Goal: Information Seeking & Learning: Learn about a topic

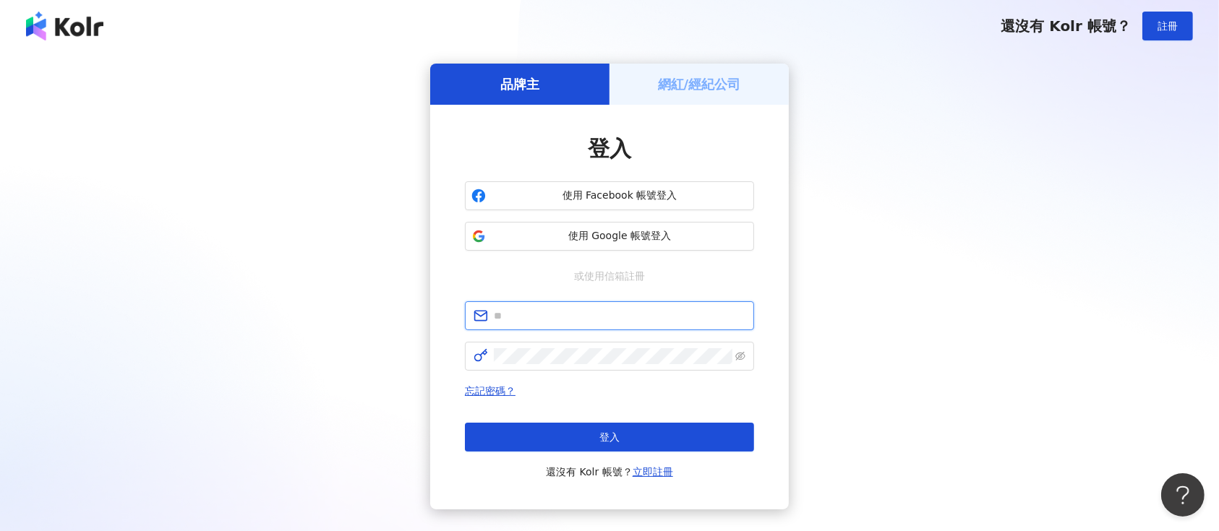
type input "**********"
drag, startPoint x: 654, startPoint y: 418, endPoint x: 654, endPoint y: 410, distance: 8.0
click at [654, 410] on div "忘記密碼？ 登入 還沒有 Kolr 帳號？ 立即註冊" at bounding box center [609, 431] width 289 height 98
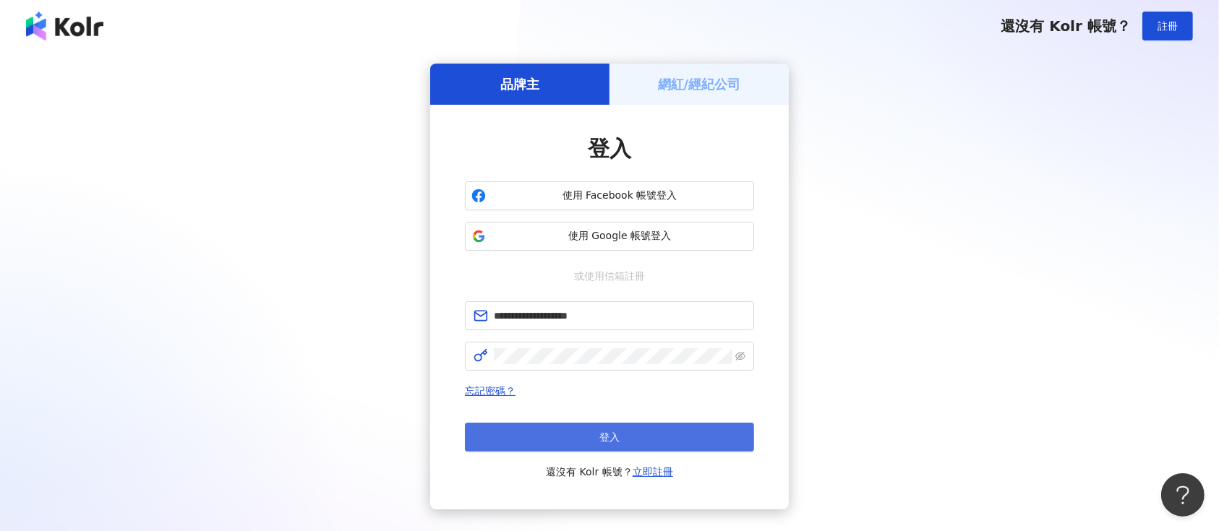
click at [659, 423] on button "登入" at bounding box center [609, 437] width 289 height 29
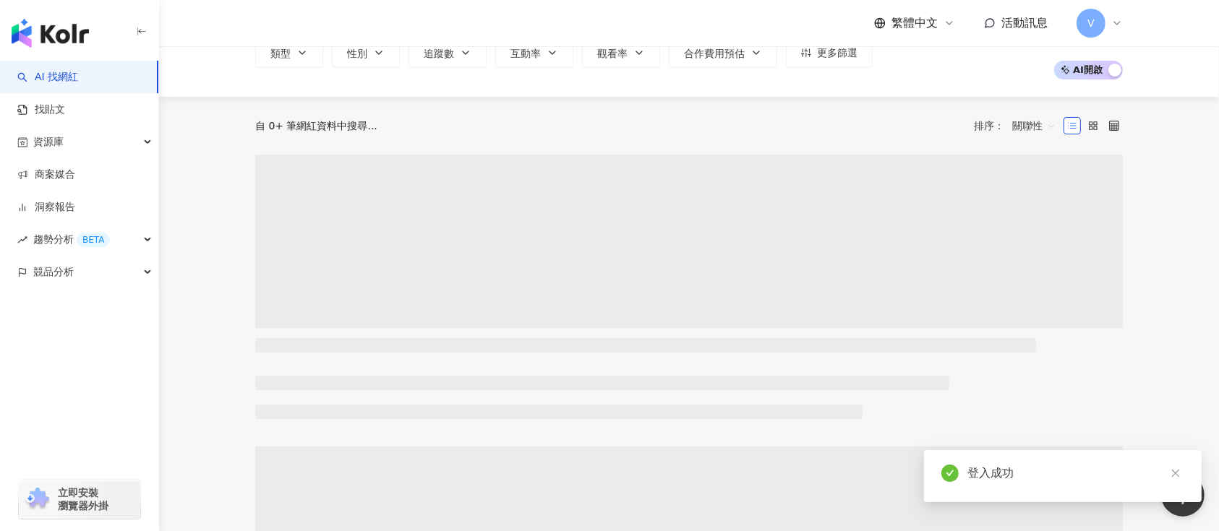
scroll to position [104, 0]
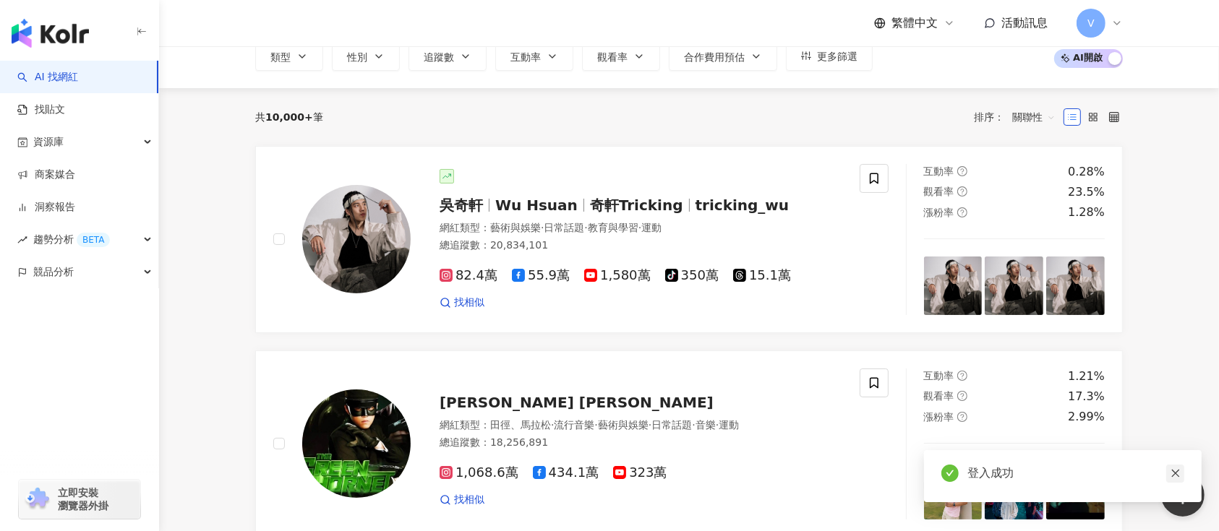
click at [1178, 476] on icon "close" at bounding box center [1175, 474] width 8 height 8
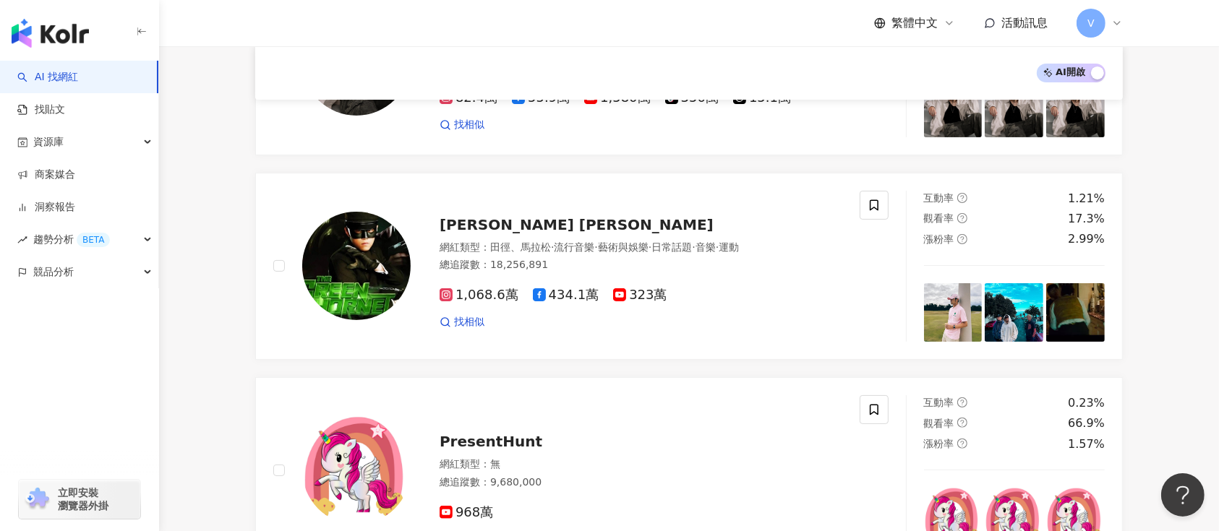
scroll to position [0, 0]
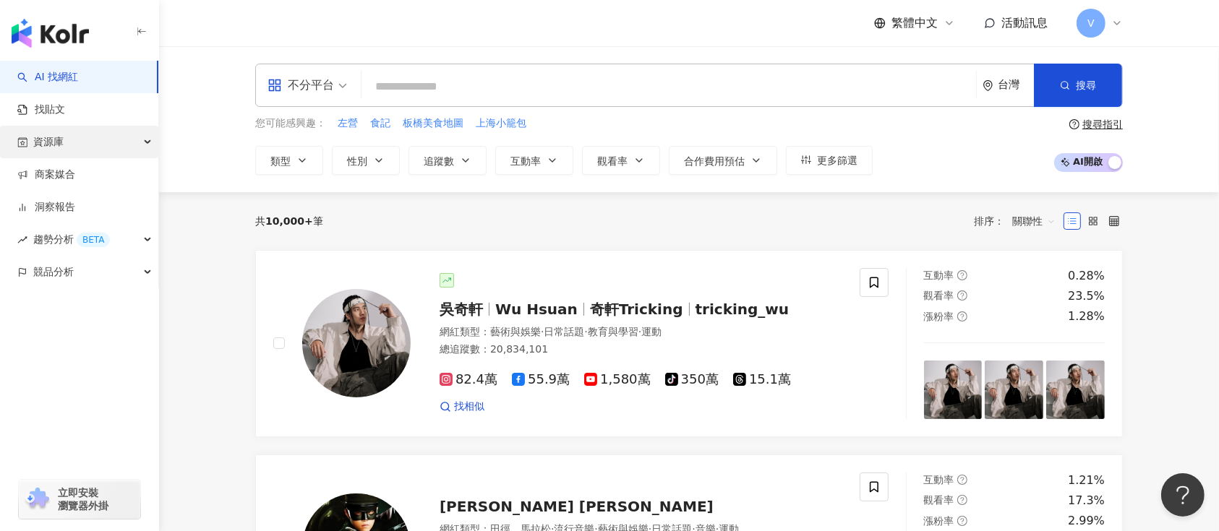
click at [75, 141] on div "資源庫" at bounding box center [79, 142] width 158 height 33
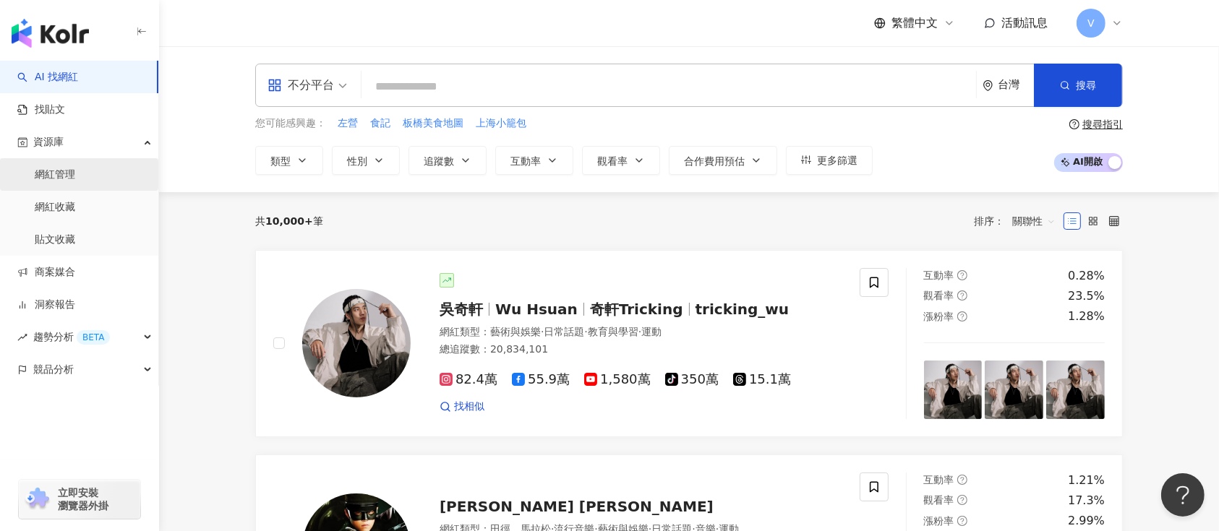
click at [75, 168] on link "網紅管理" at bounding box center [55, 175] width 40 height 14
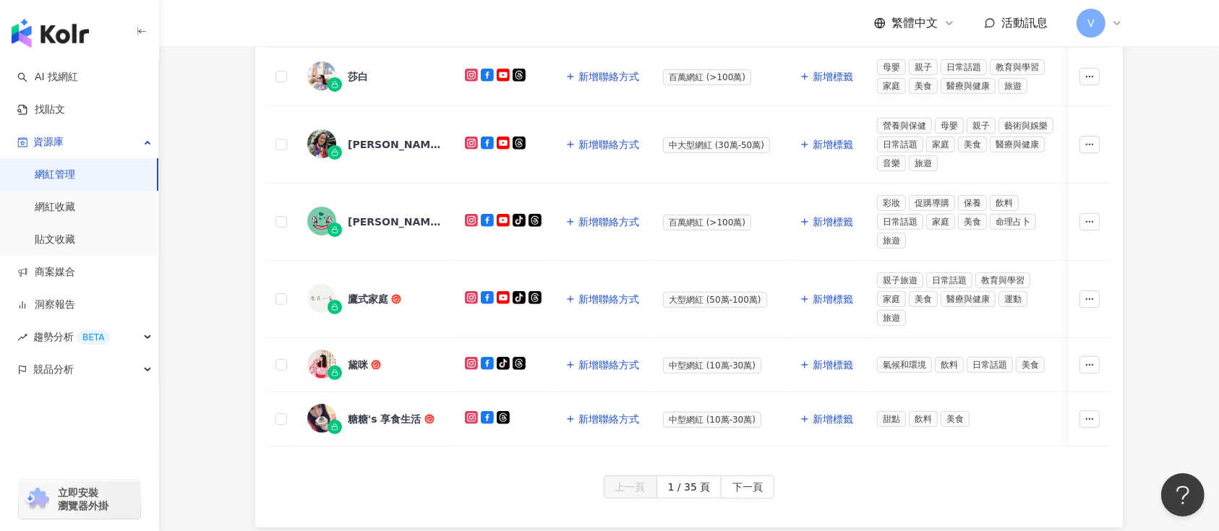
scroll to position [705, 0]
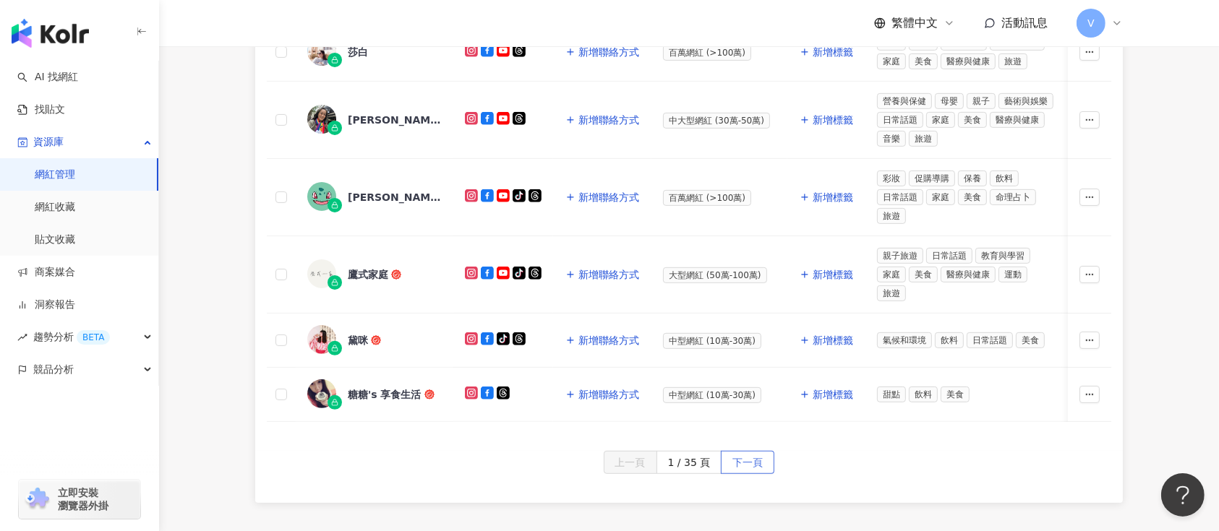
click at [746, 471] on span "下一頁" at bounding box center [747, 463] width 30 height 23
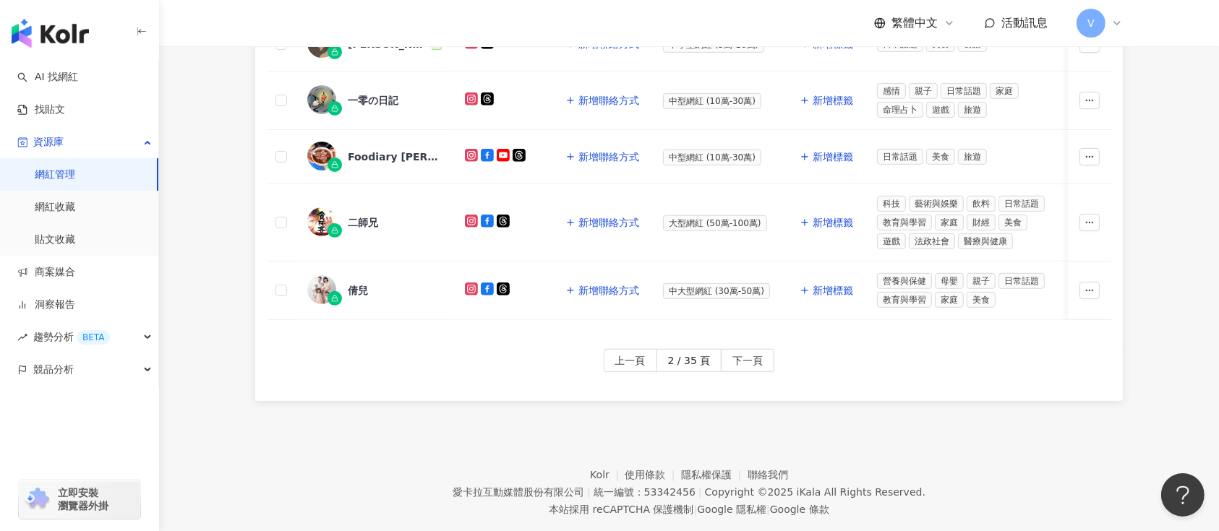
scroll to position [833, 0]
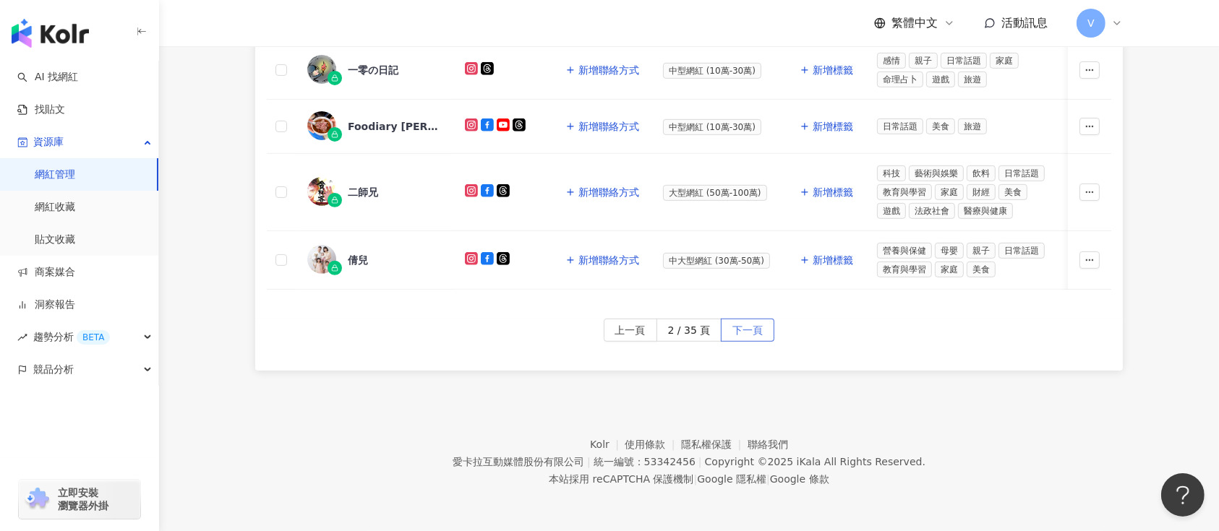
click at [734, 334] on span "下一頁" at bounding box center [747, 330] width 30 height 23
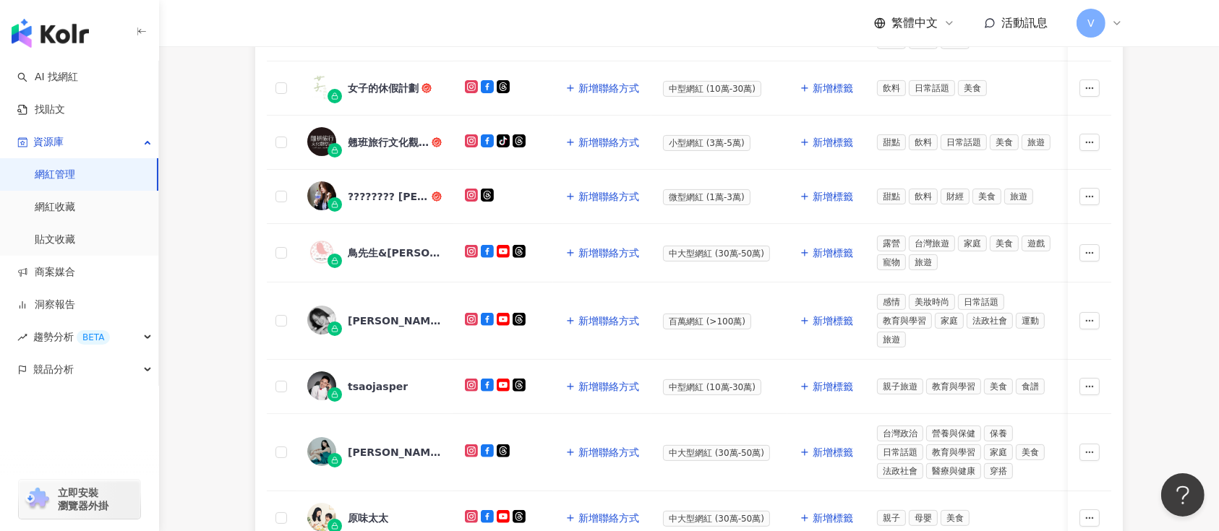
scroll to position [824, 0]
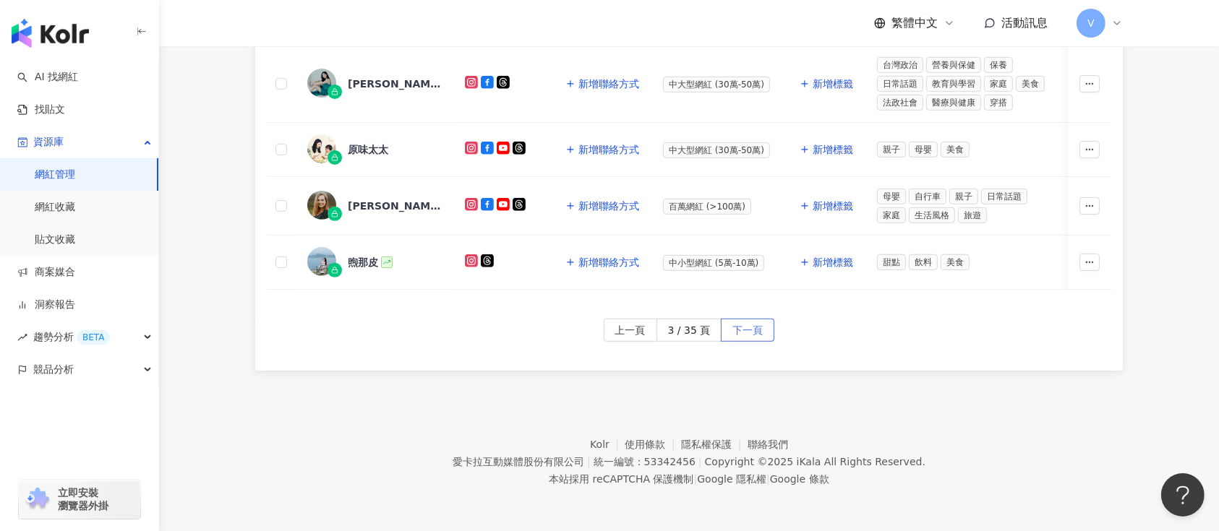
click at [724, 327] on button "下一頁" at bounding box center [747, 330] width 53 height 23
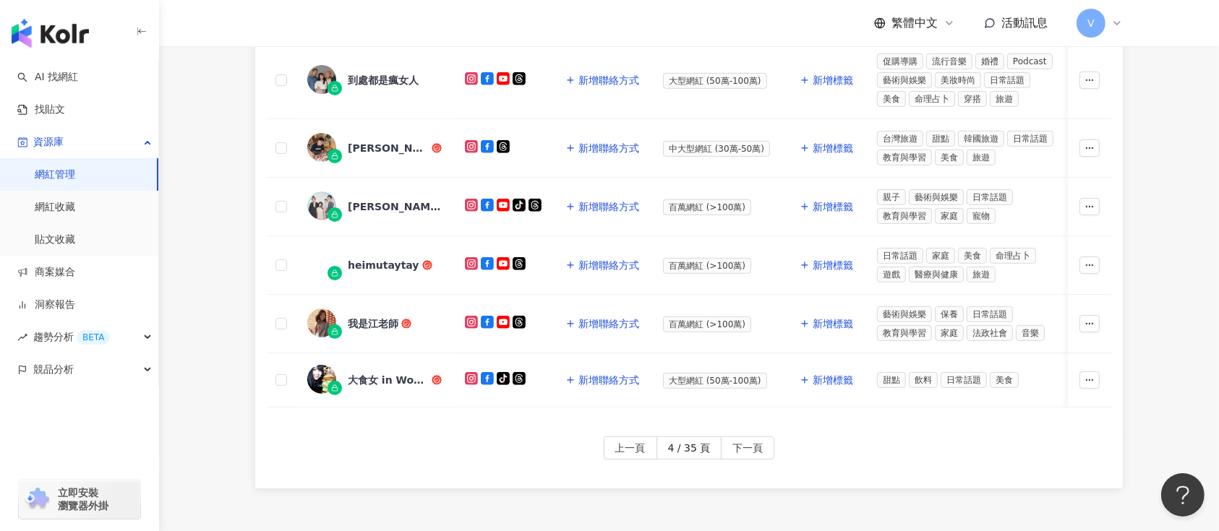
scroll to position [675, 0]
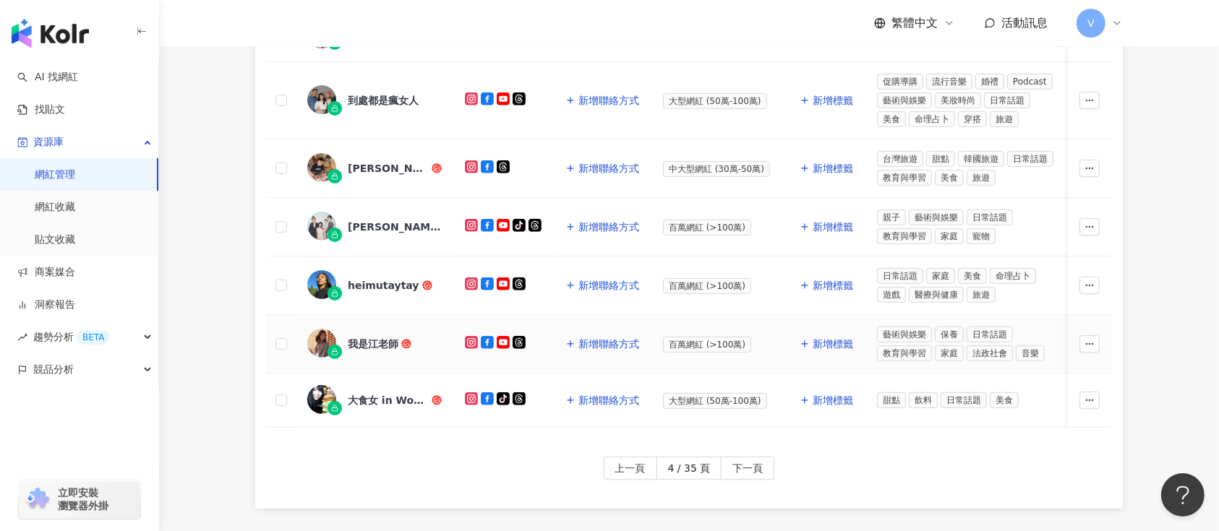
click at [381, 337] on div "我是江老師" at bounding box center [373, 344] width 51 height 14
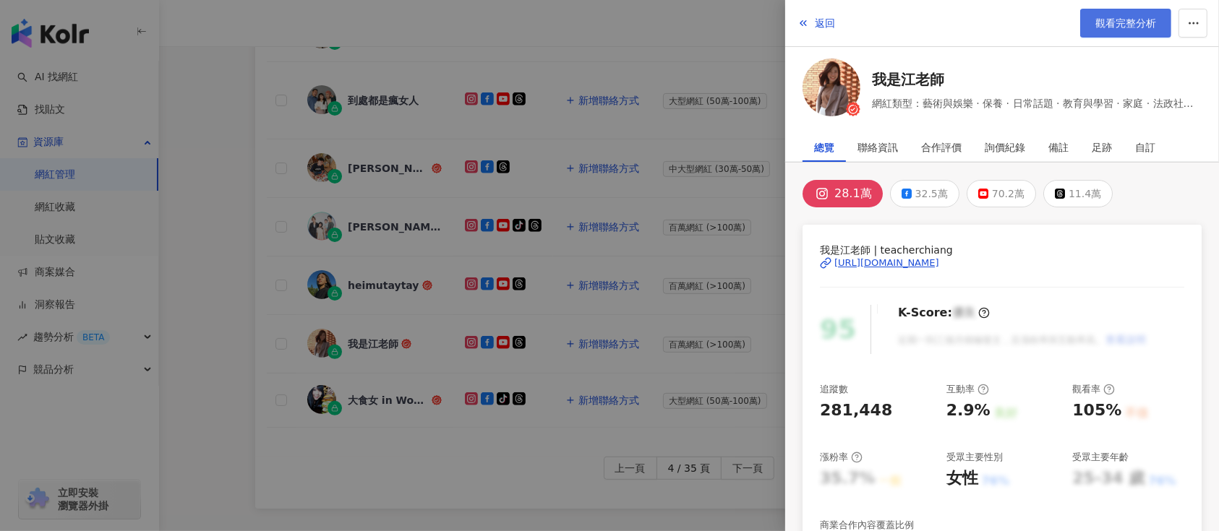
click at [1132, 20] on span "觀看完整分析" at bounding box center [1125, 23] width 61 height 12
click at [653, 38] on div at bounding box center [609, 265] width 1219 height 531
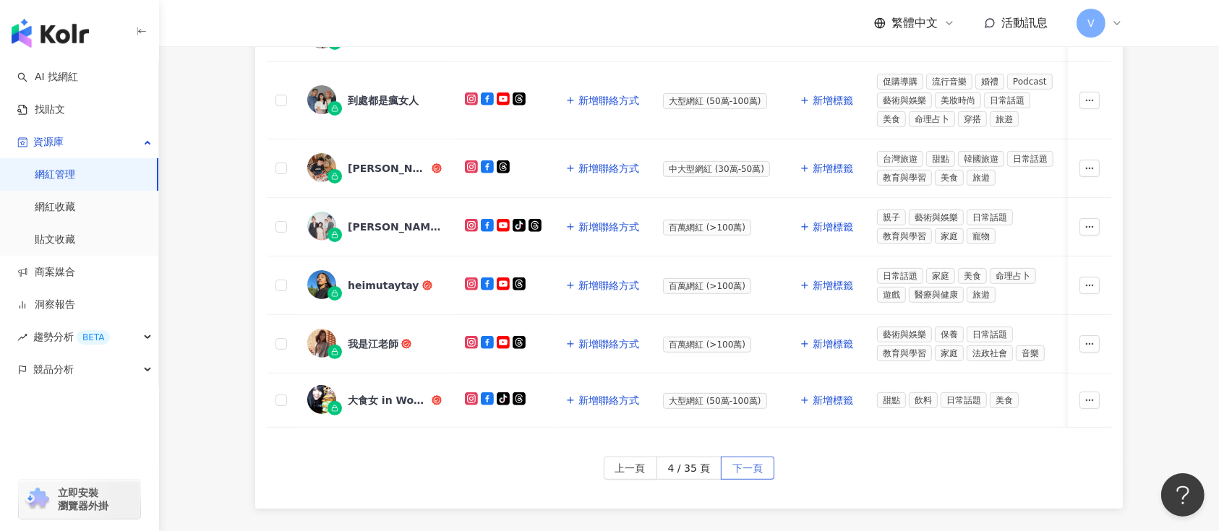
click at [764, 470] on button "下一頁" at bounding box center [747, 468] width 53 height 23
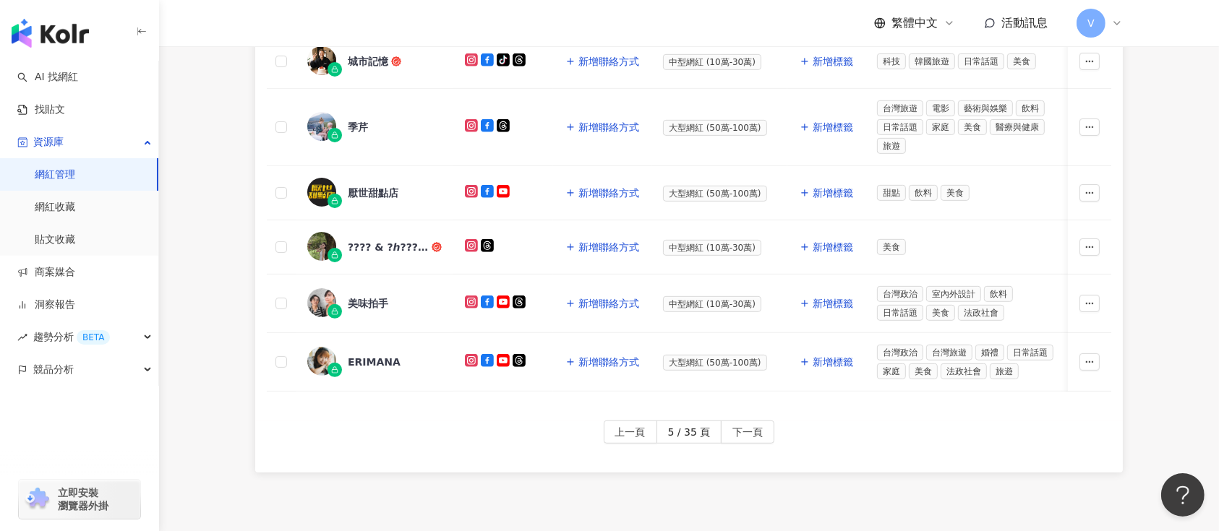
scroll to position [732, 0]
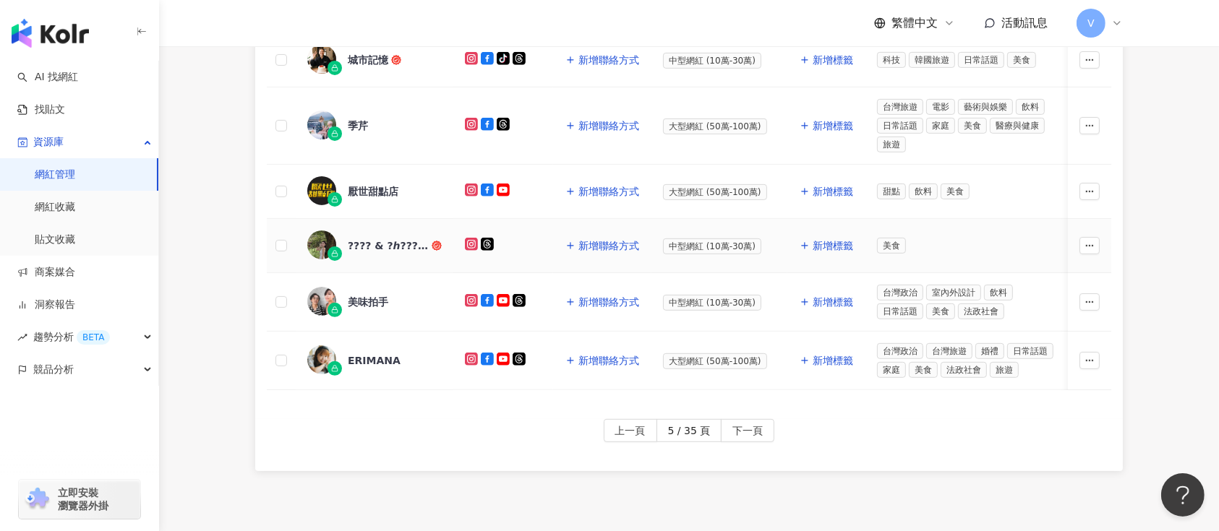
click at [313, 231] on img at bounding box center [321, 245] width 29 height 29
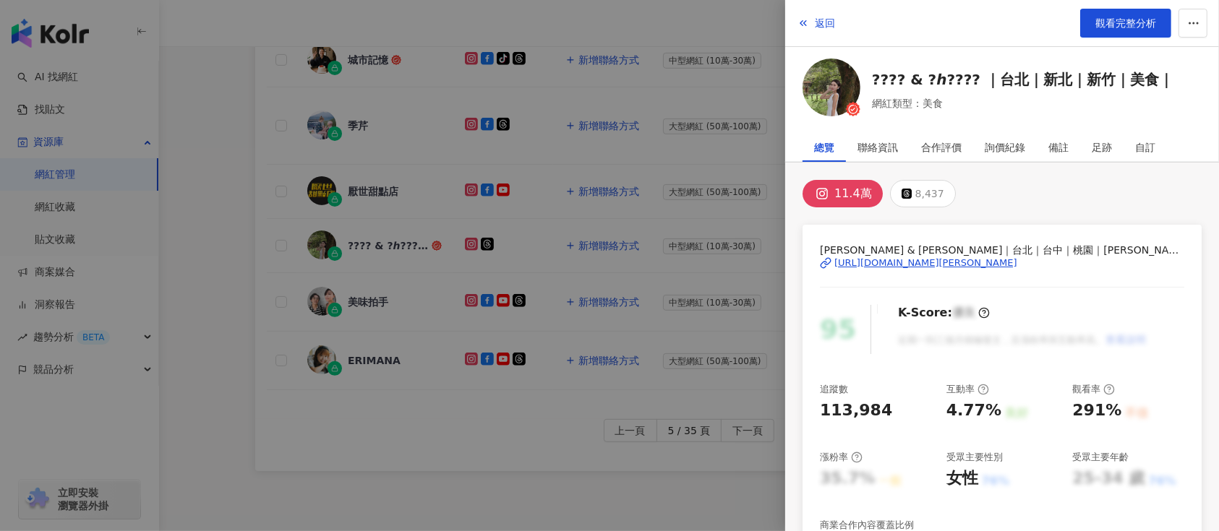
click at [630, 60] on div at bounding box center [609, 265] width 1219 height 531
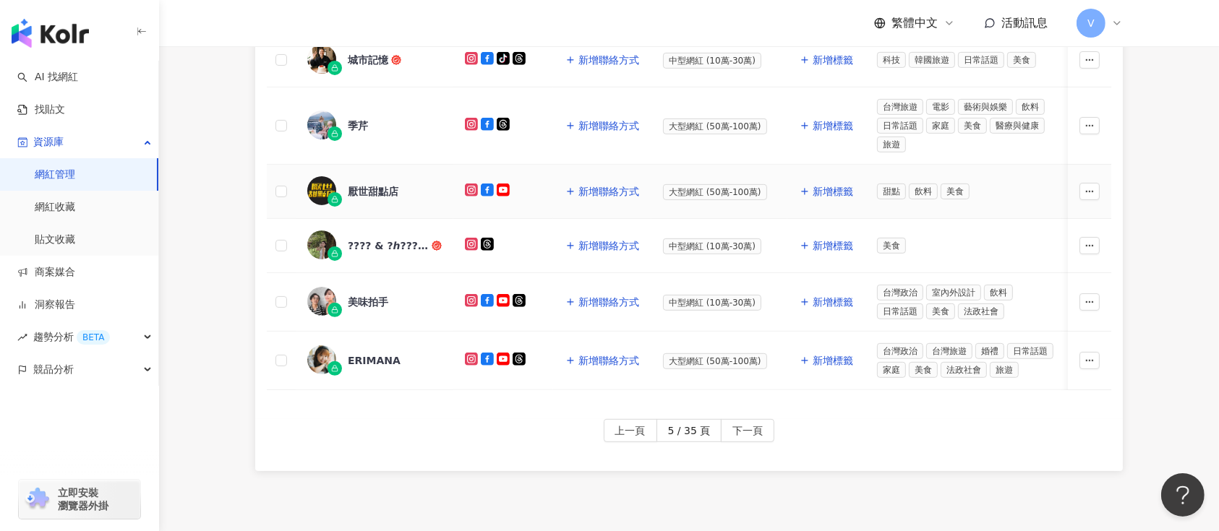
click at [352, 184] on div "厭世甜點店" at bounding box center [373, 191] width 51 height 14
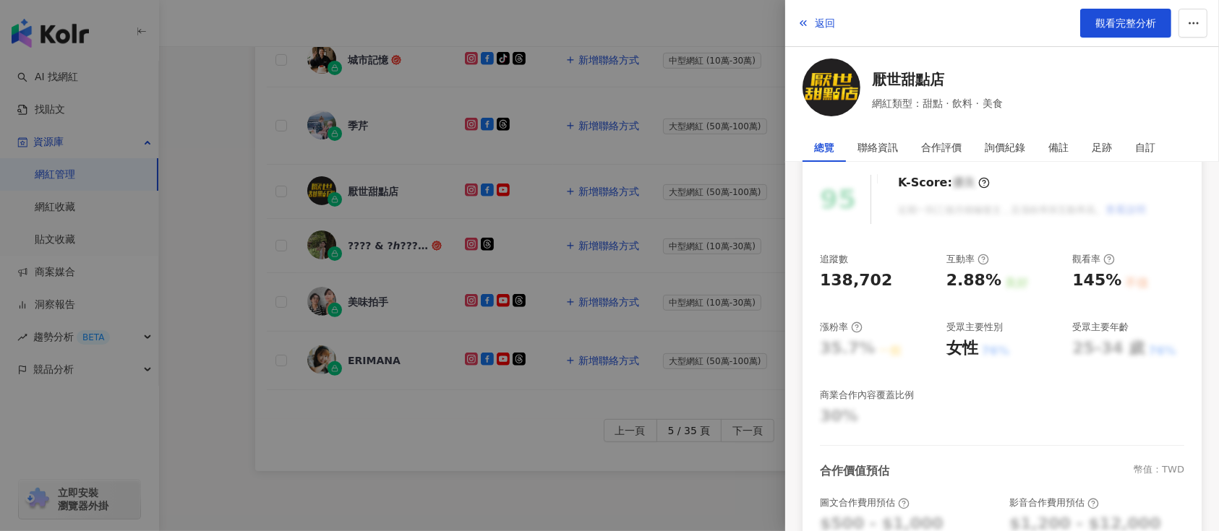
scroll to position [0, 0]
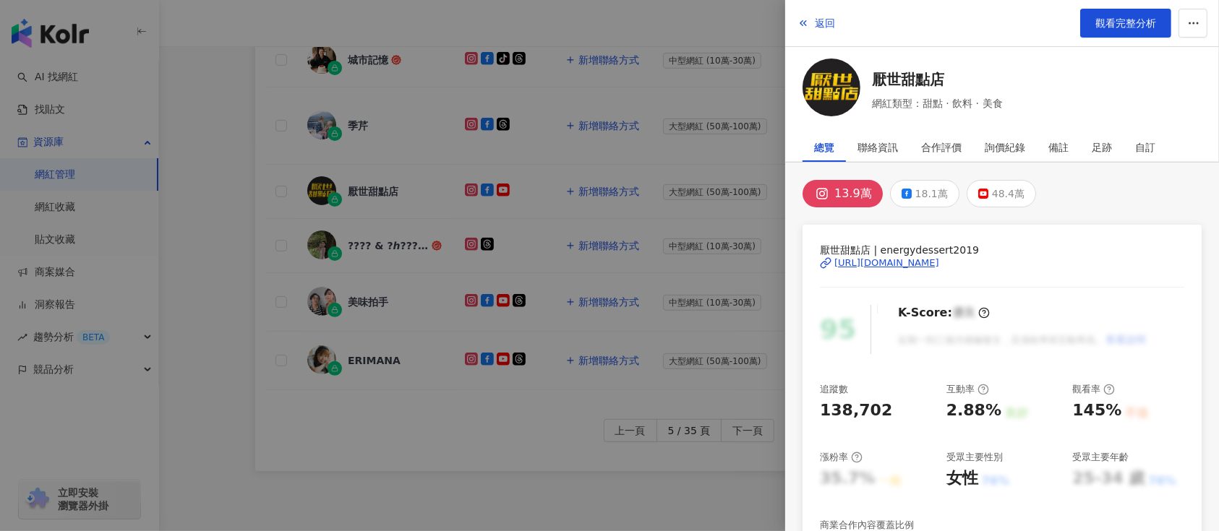
click at [562, 86] on div at bounding box center [609, 265] width 1219 height 531
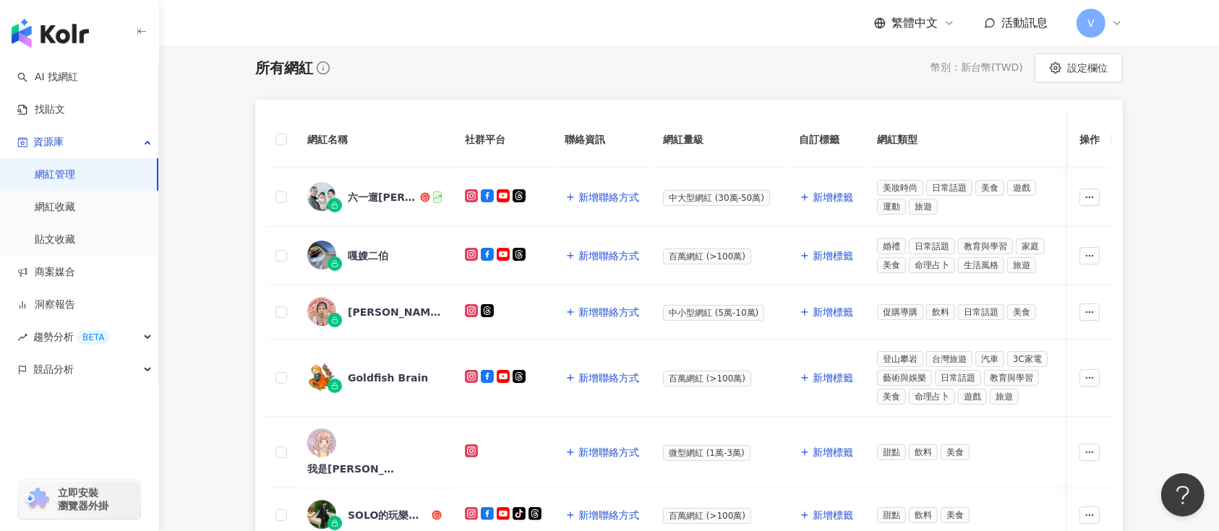
scroll to position [824, 0]
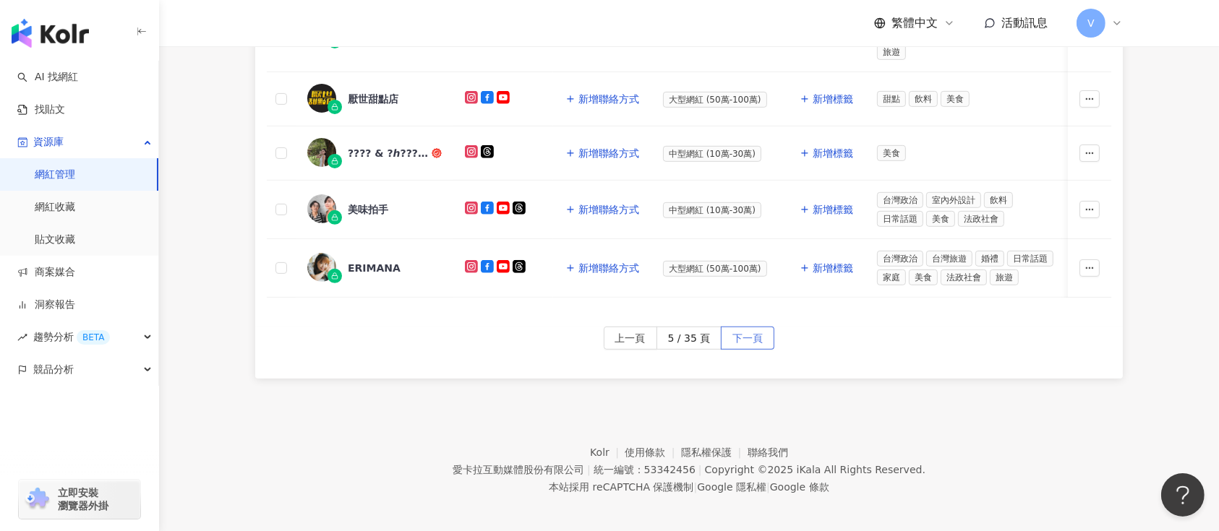
click at [728, 335] on button "下一頁" at bounding box center [747, 338] width 53 height 23
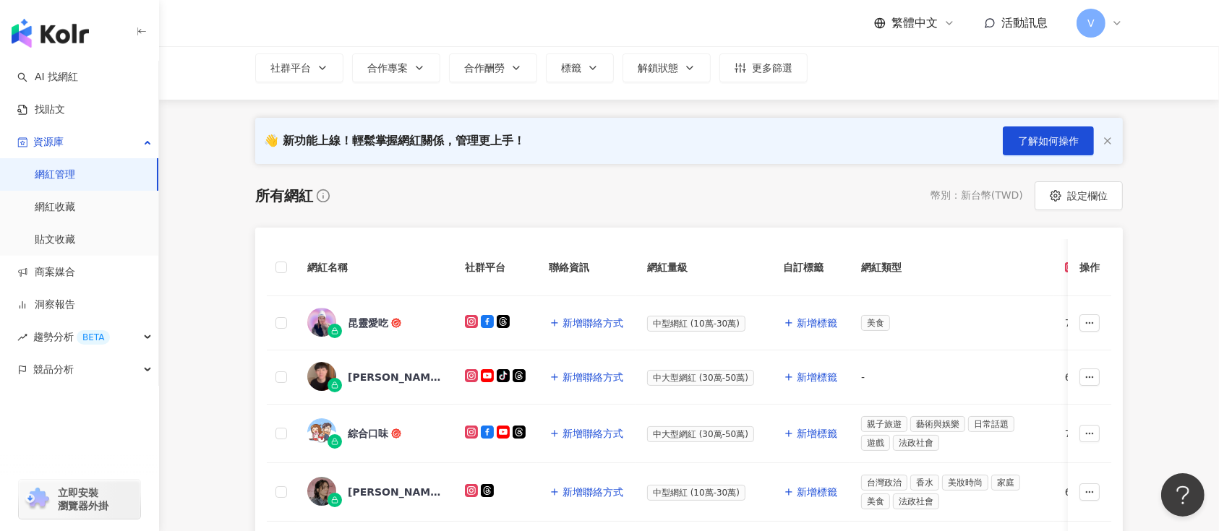
scroll to position [801, 0]
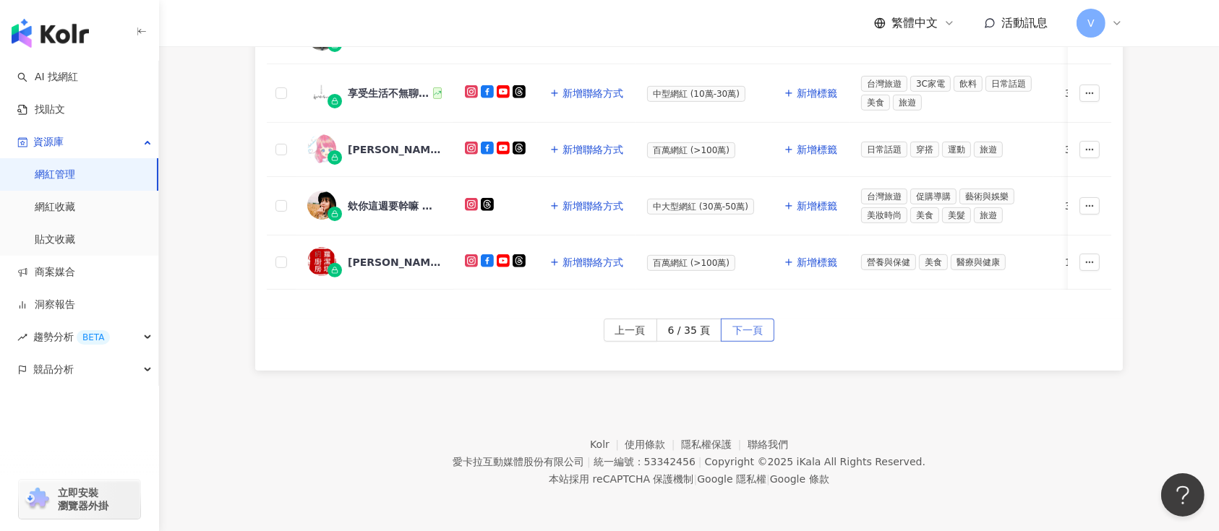
click at [740, 327] on span "下一頁" at bounding box center [747, 330] width 30 height 23
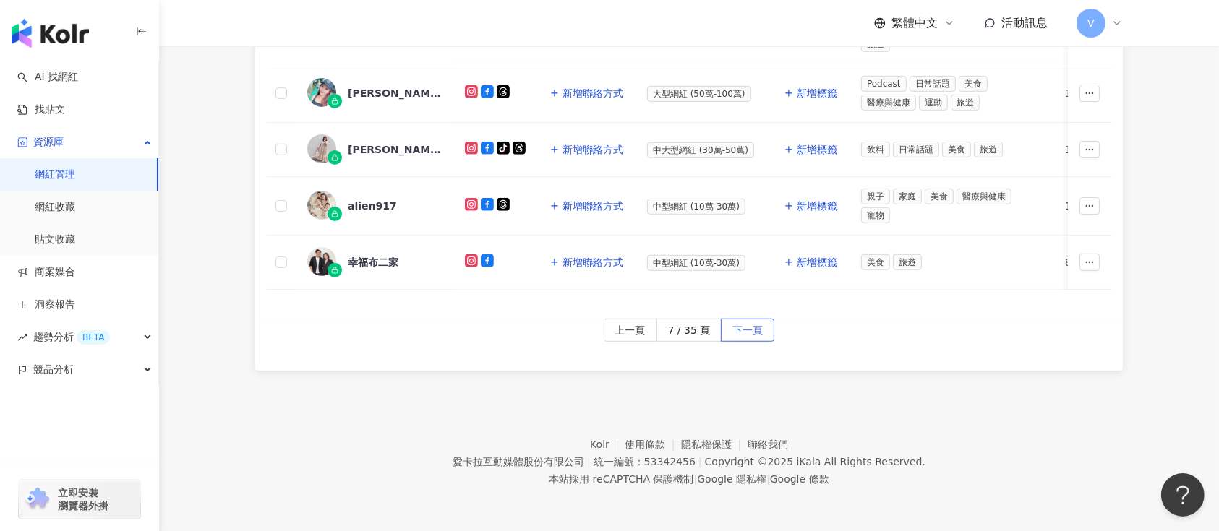
click at [752, 321] on span "下一頁" at bounding box center [747, 330] width 30 height 23
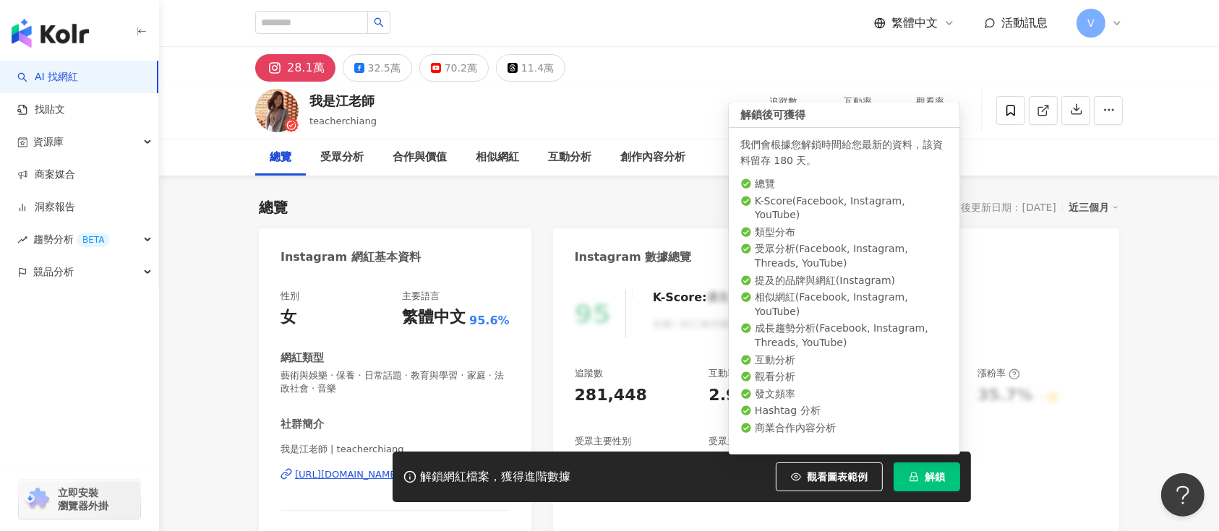
click at [933, 471] on span "解鎖" at bounding box center [935, 477] width 20 height 12
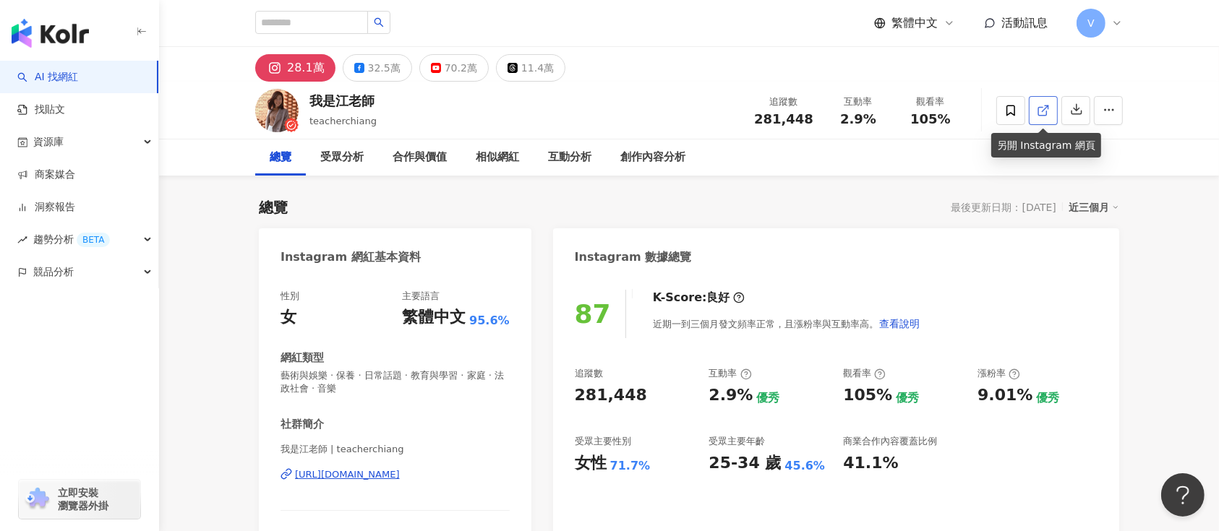
click at [1045, 109] on icon at bounding box center [1043, 110] width 13 height 13
